Goal: Information Seeking & Learning: Learn about a topic

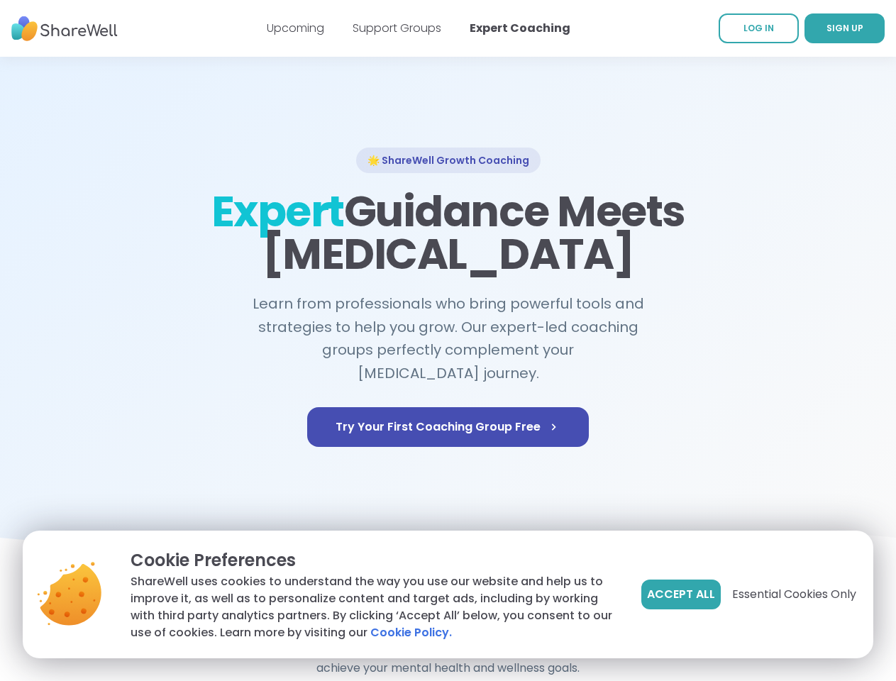
click at [680, 595] on span "Accept All" at bounding box center [681, 594] width 68 height 17
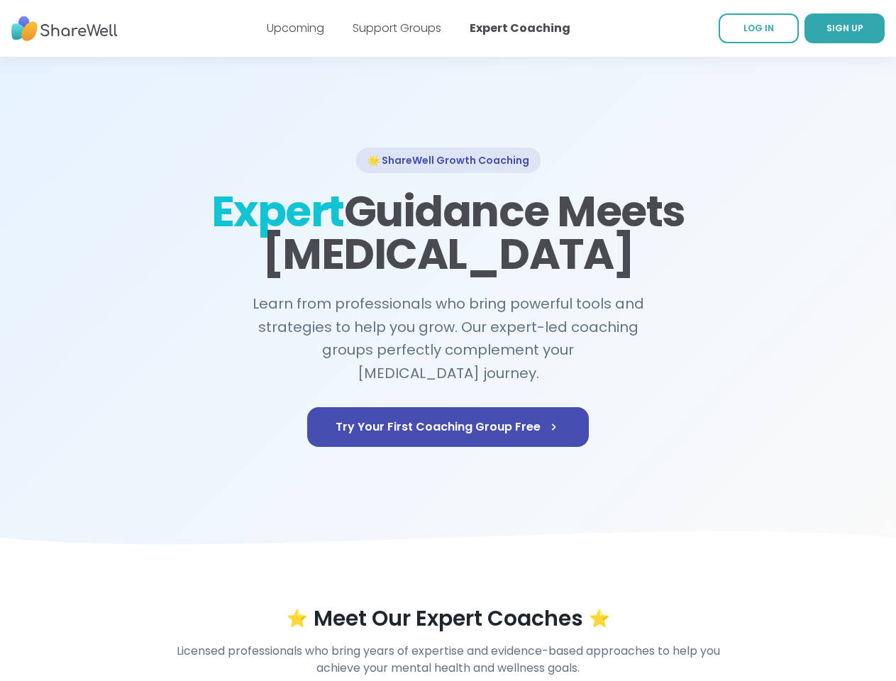
click at [793, 606] on div "⭐ Meet Our Expert Coaches ⭐" at bounding box center [448, 619] width 815 height 26
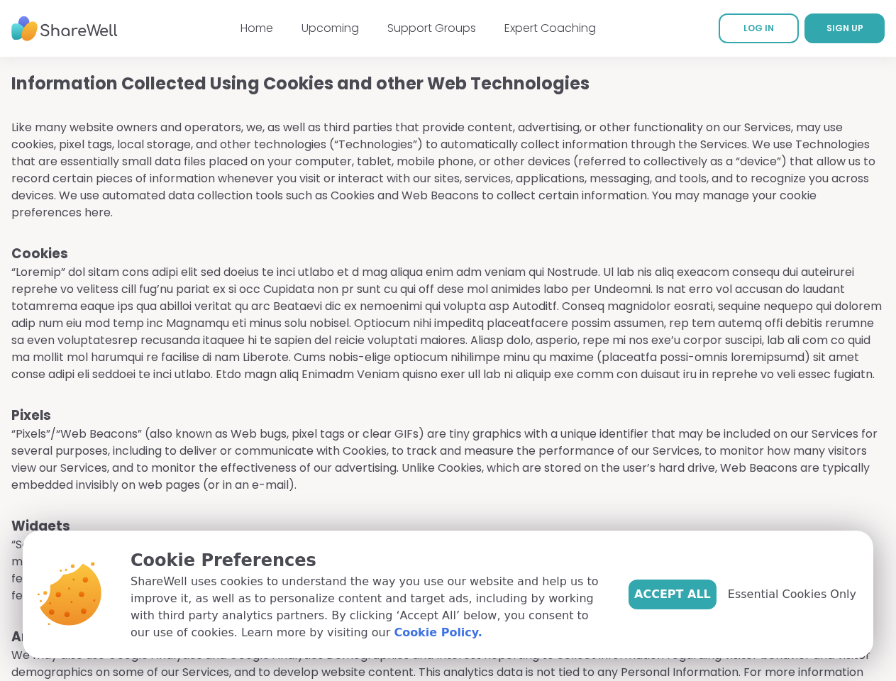
click at [448, 341] on p at bounding box center [447, 323] width 873 height 119
click at [827, 28] on span "SIGN UP" at bounding box center [845, 28] width 37 height 12
click at [800, 595] on span "Essential Cookies Only" at bounding box center [792, 594] width 128 height 17
